Goal: Information Seeking & Learning: Understand process/instructions

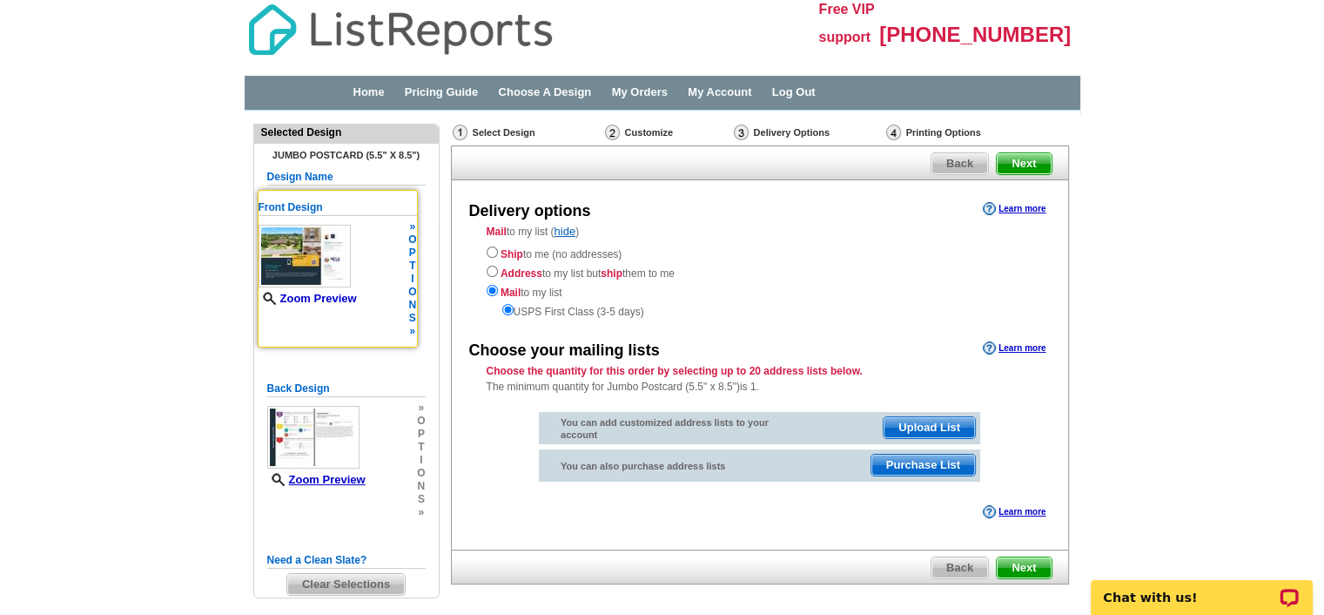
click at [319, 299] on link "Zoom Preview" at bounding box center [308, 298] width 98 height 13
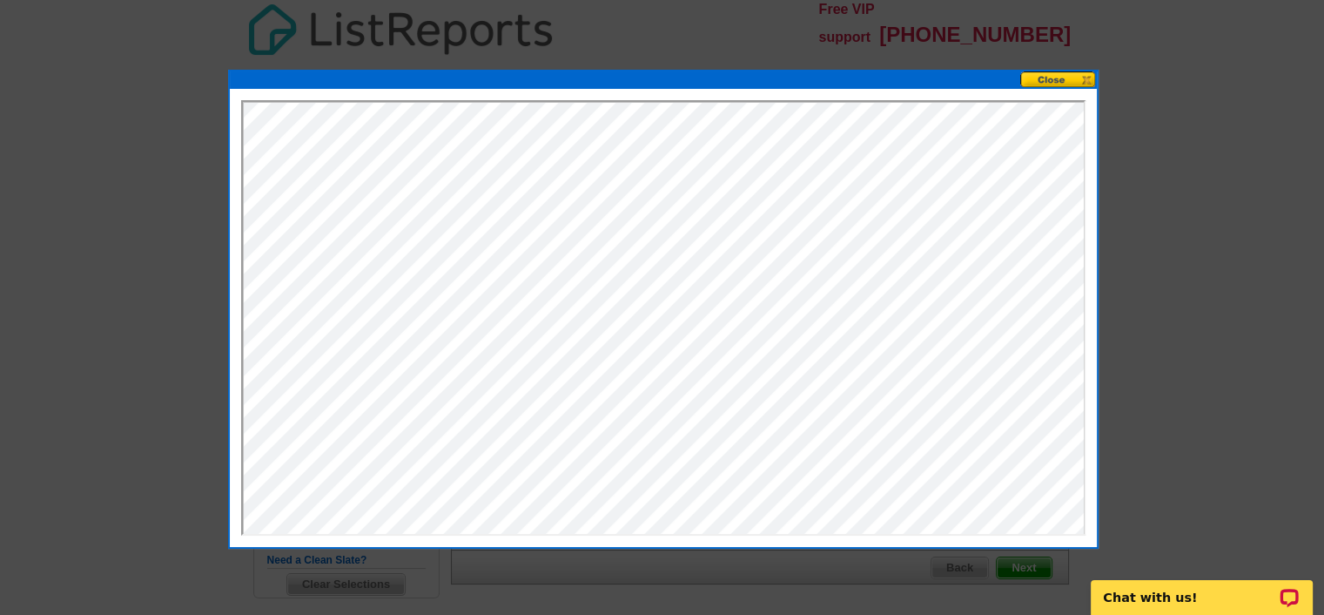
click at [1049, 79] on button at bounding box center [1059, 79] width 77 height 17
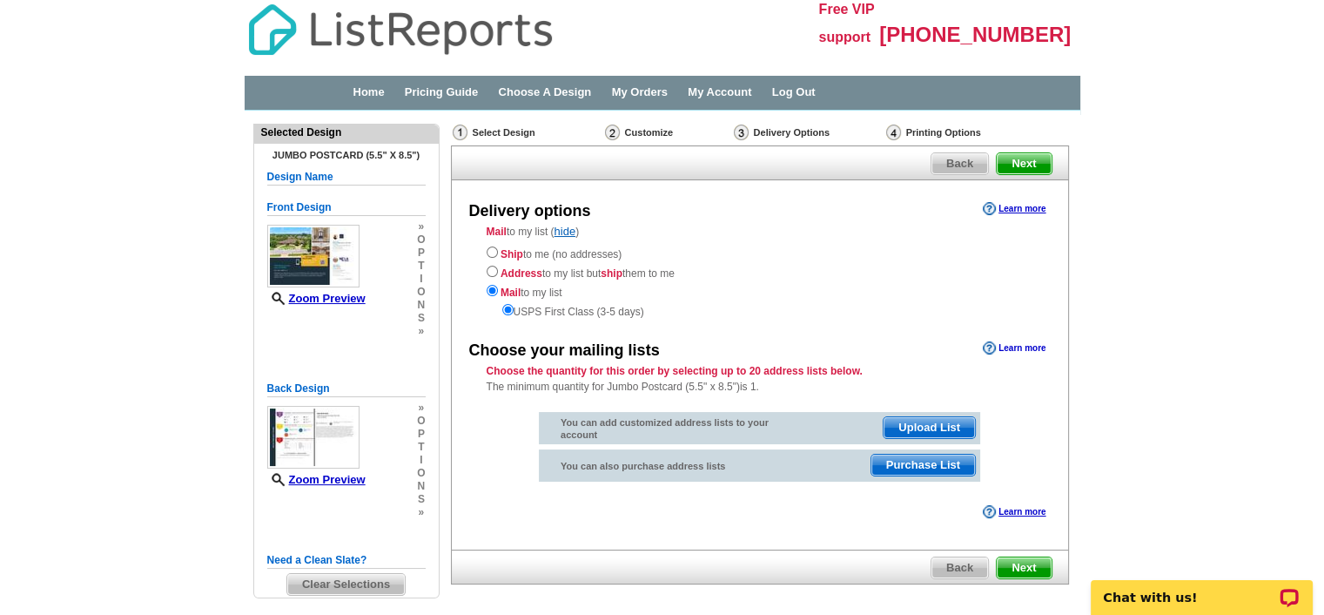
click at [1021, 350] on link "Learn more" at bounding box center [1014, 348] width 63 height 14
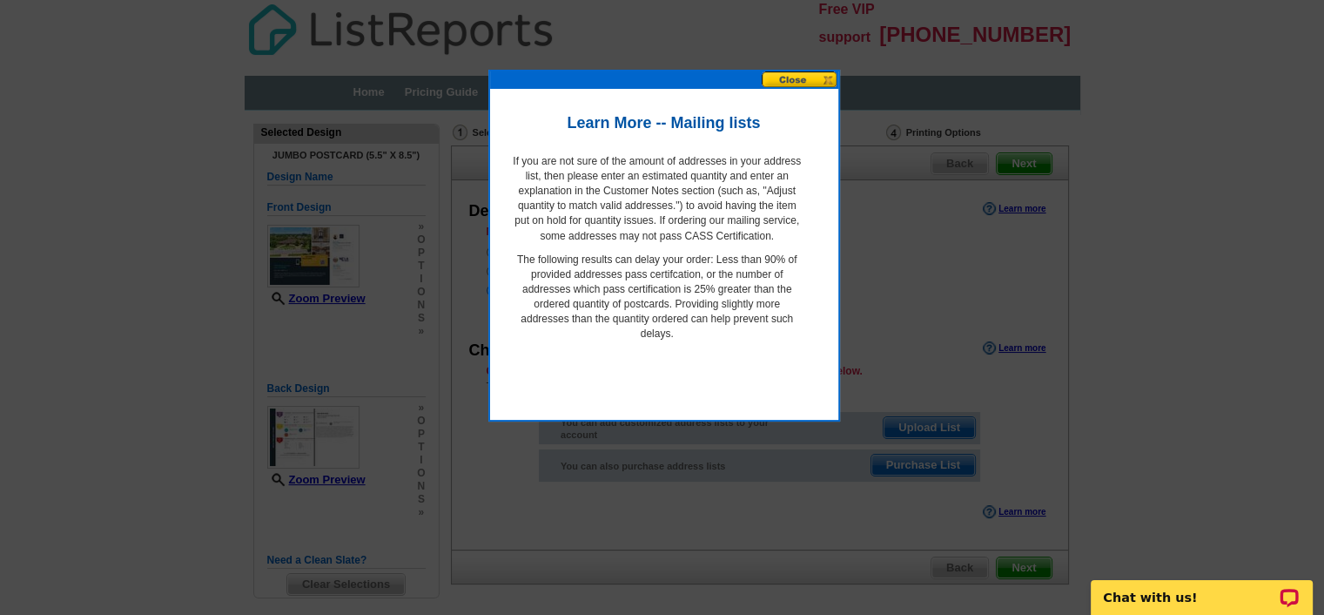
click at [779, 76] on button at bounding box center [800, 79] width 77 height 17
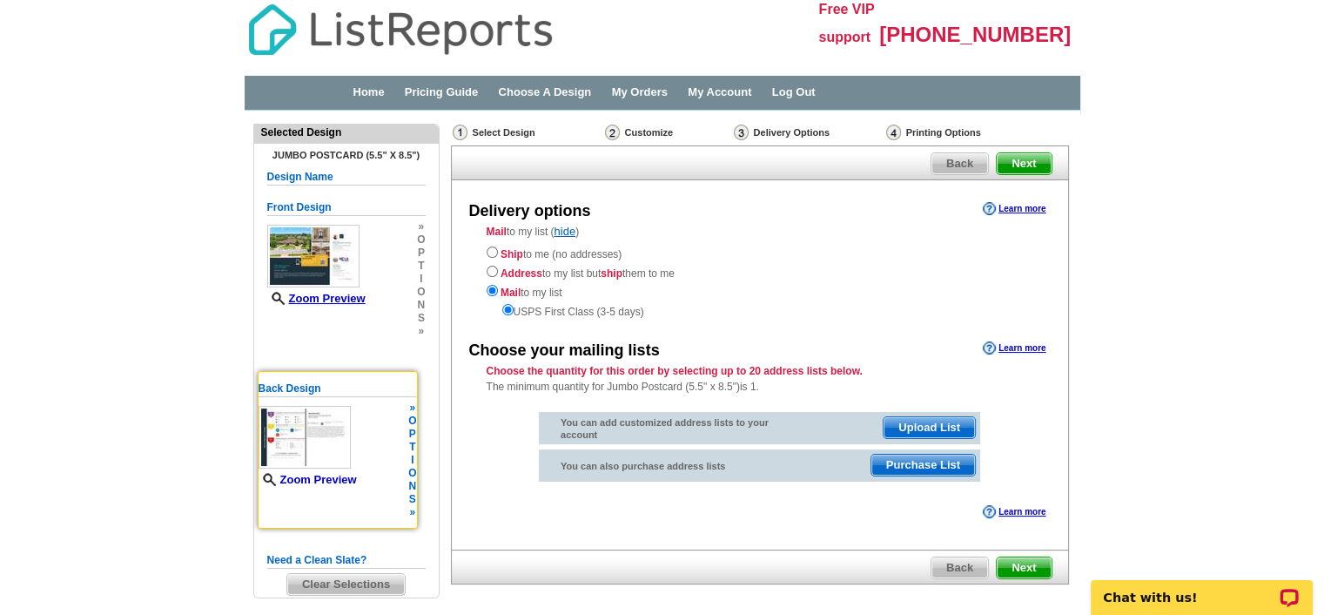
click at [327, 477] on link "Zoom Preview" at bounding box center [308, 479] width 98 height 13
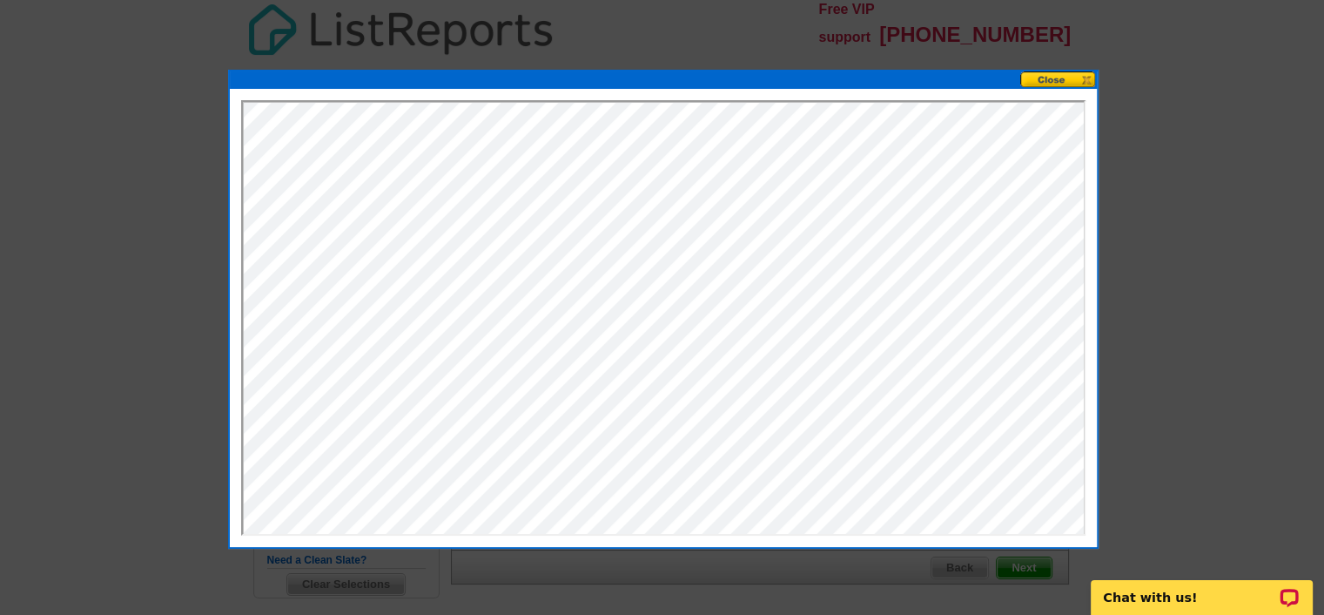
click at [1059, 78] on button at bounding box center [1059, 79] width 77 height 17
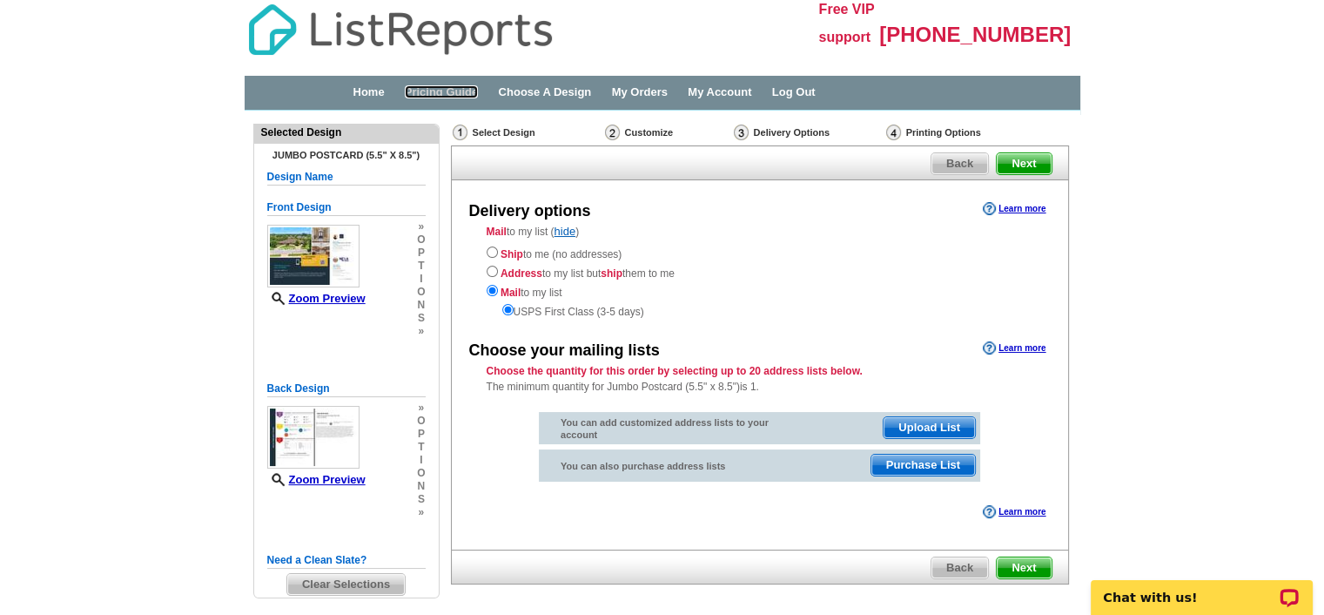
click at [437, 93] on link "Pricing Guide" at bounding box center [442, 91] width 74 height 13
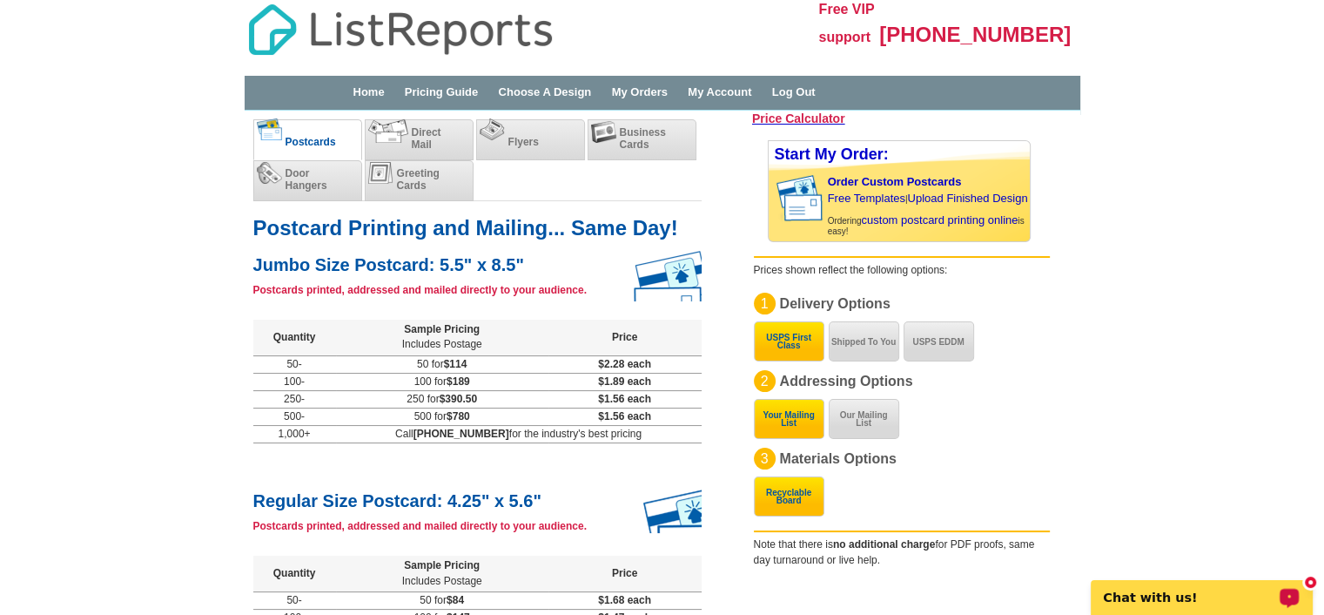
click at [1156, 593] on p "Chat with us!" at bounding box center [1190, 597] width 172 height 14
